Goal: Information Seeking & Learning: Learn about a topic

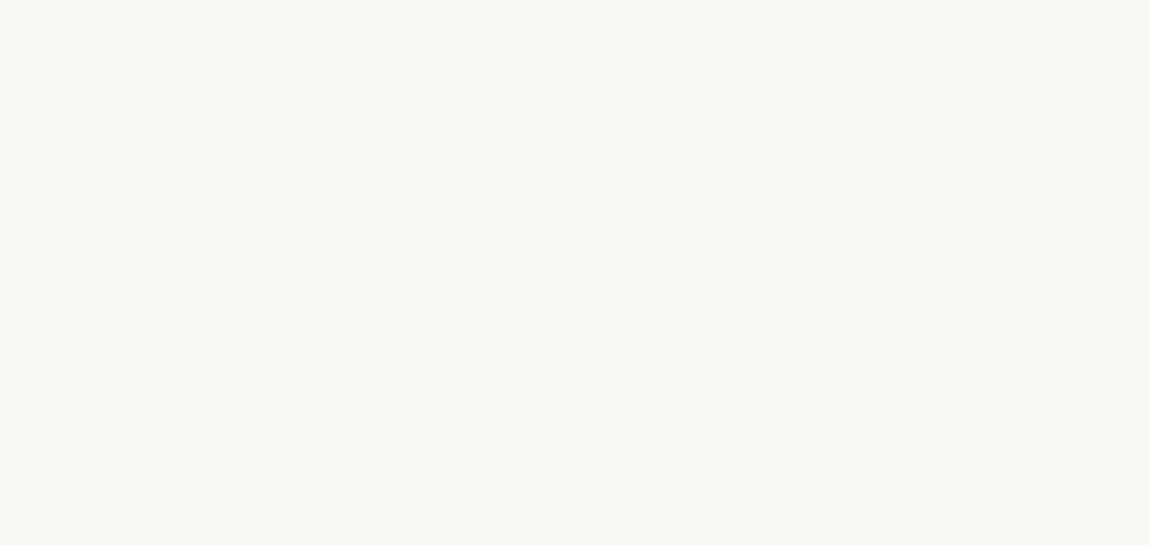
select select "FR"
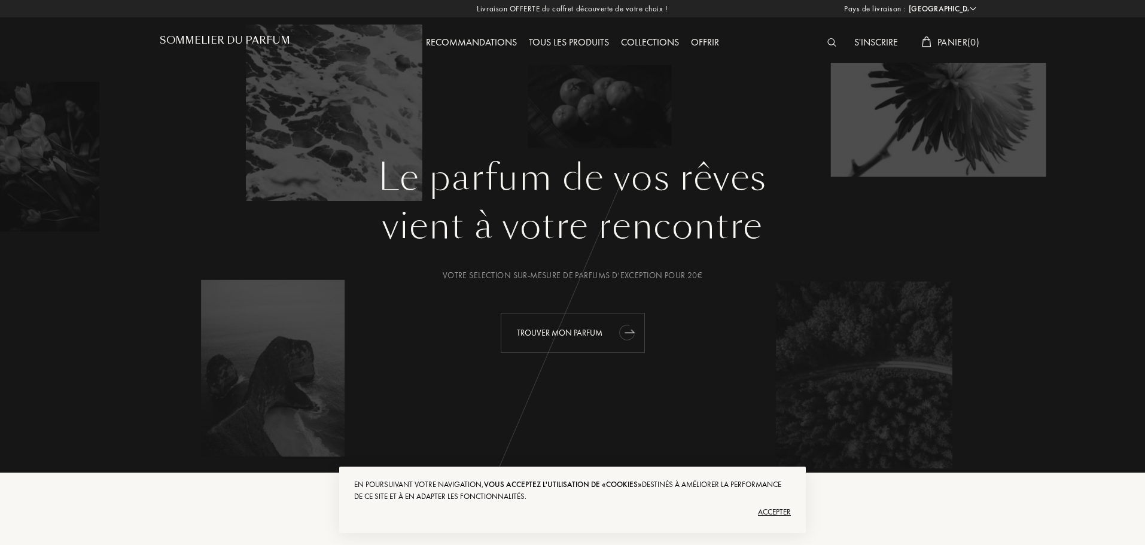
click at [612, 333] on div "Trouver mon parfum" at bounding box center [573, 333] width 144 height 40
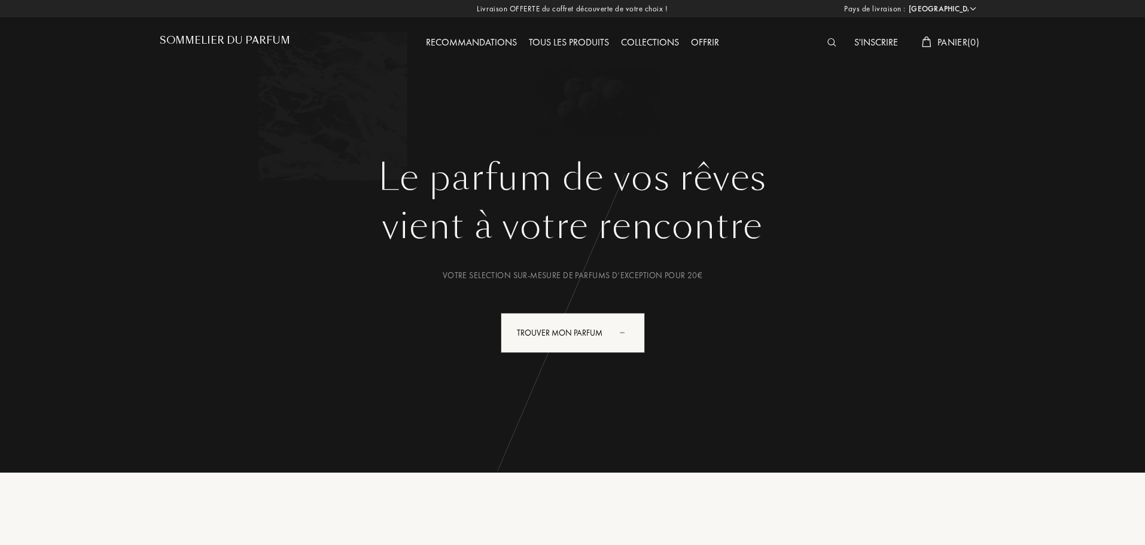
select select "FR"
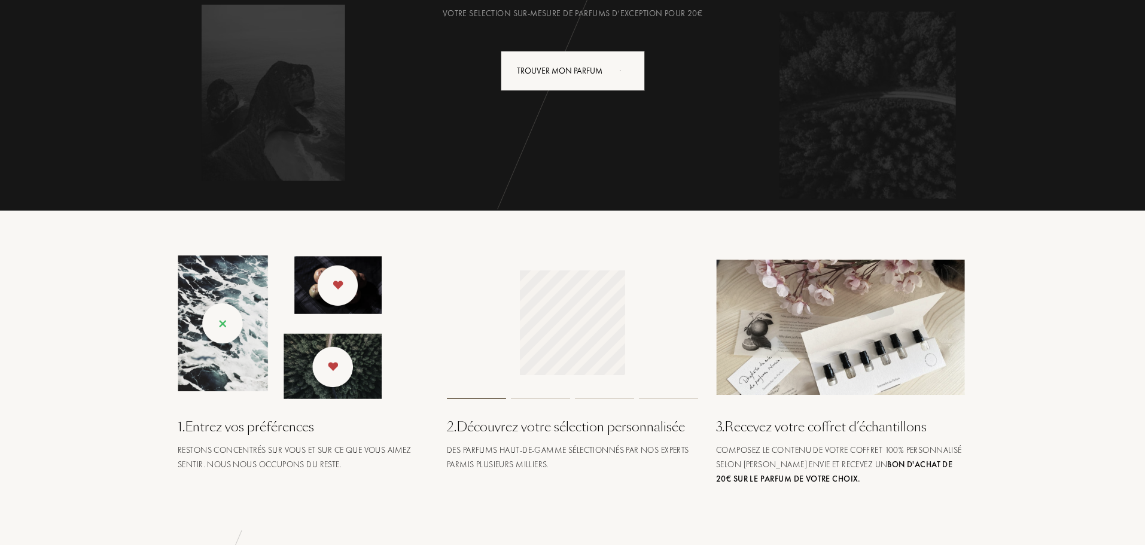
scroll to position [419, 0]
